Goal: Task Accomplishment & Management: Use online tool/utility

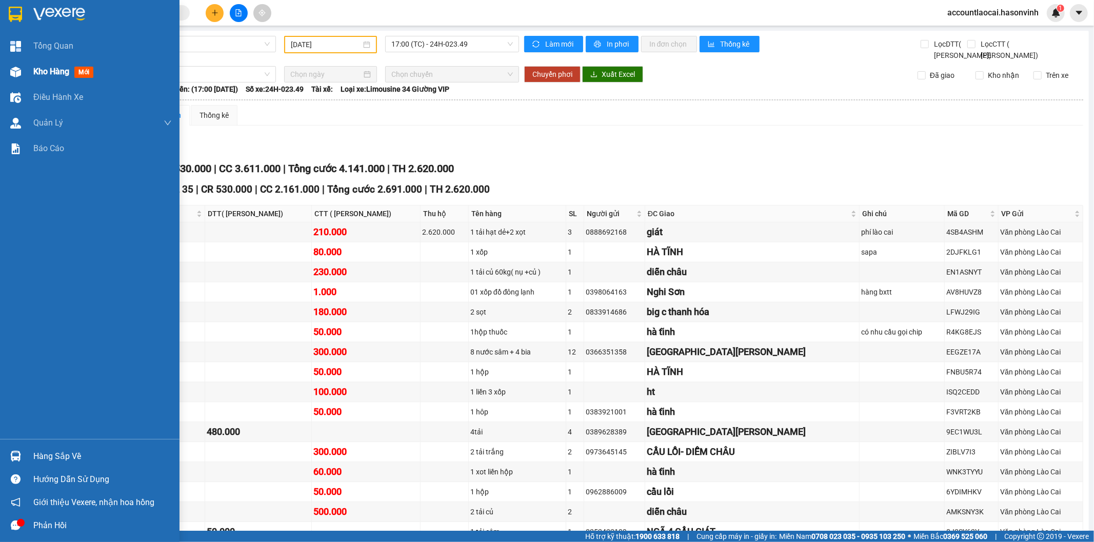
click at [23, 73] on div at bounding box center [16, 72] width 18 height 18
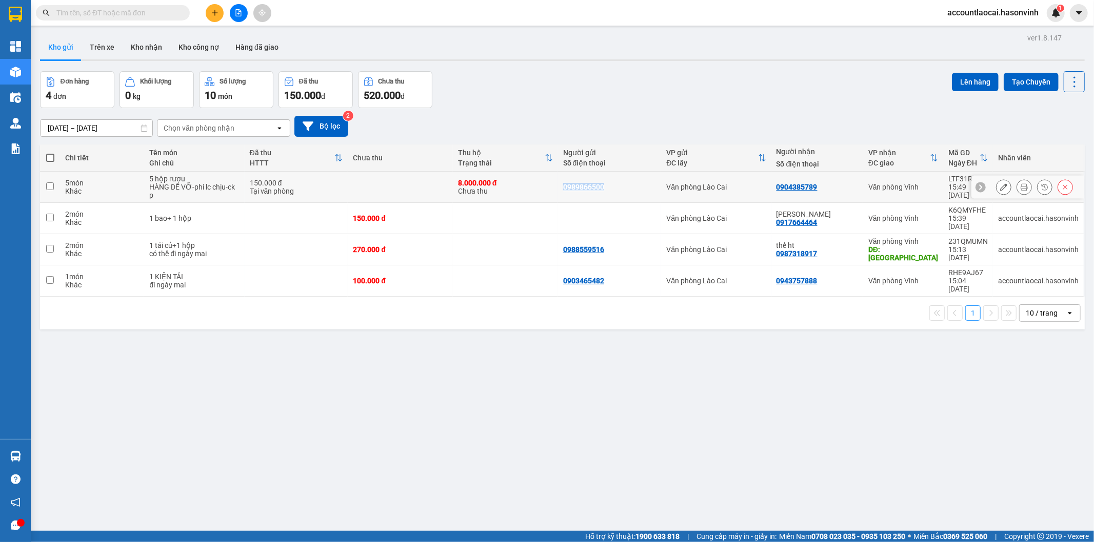
drag, startPoint x: 616, startPoint y: 185, endPoint x: 558, endPoint y: 188, distance: 58.5
click at [558, 188] on td "0989866500" at bounding box center [610, 187] width 104 height 31
checkbox input "true"
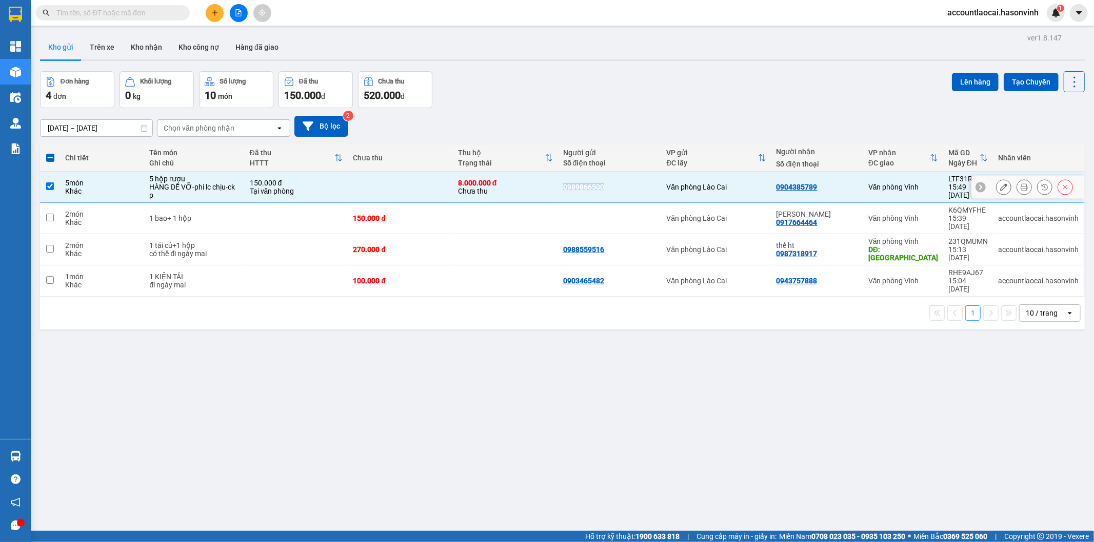
copy div "0989866500"
click at [93, 6] on span at bounding box center [113, 12] width 154 height 15
click at [93, 12] on input "text" at bounding box center [116, 12] width 121 height 11
paste input "0989866500"
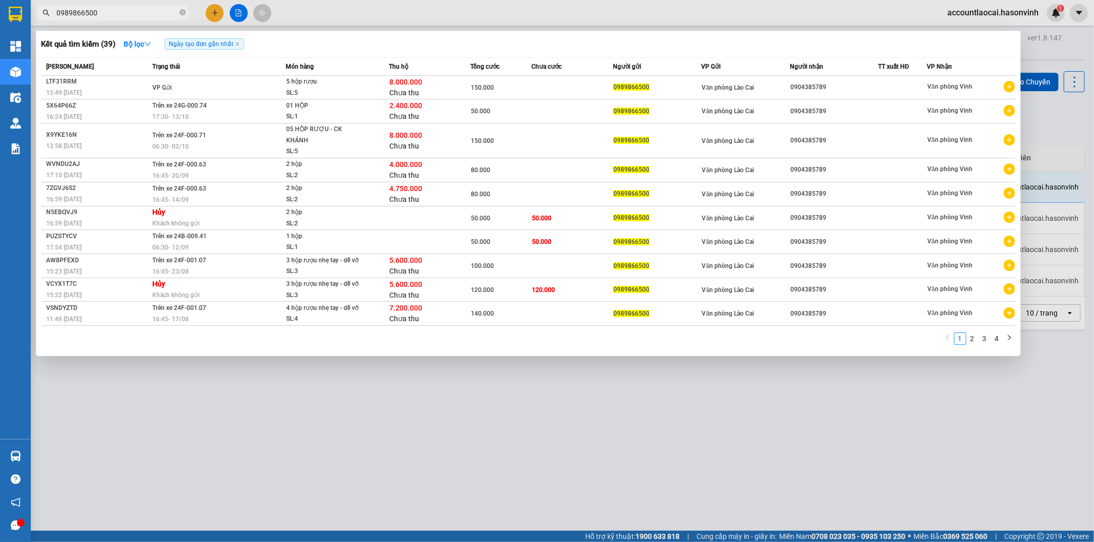
type input "0989866500"
click at [550, 413] on div at bounding box center [547, 271] width 1094 height 542
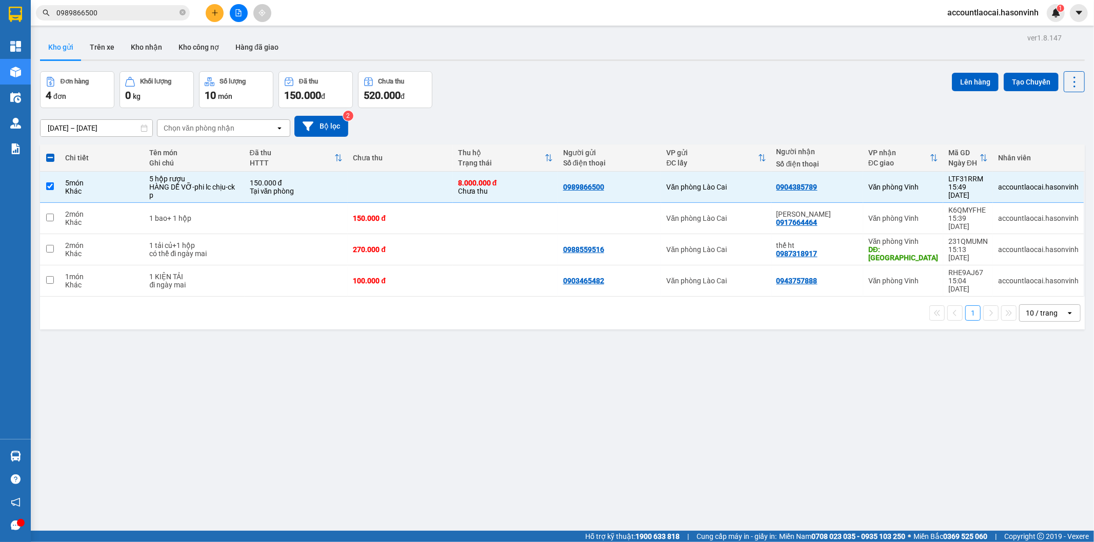
click at [465, 339] on div "ver 1.8.147 Kho gửi Trên xe Kho nhận Kho công nợ Hàng đã giao Đơn hàng 4 đơn Kh…" at bounding box center [562, 302] width 1053 height 542
